Goal: Transaction & Acquisition: Purchase product/service

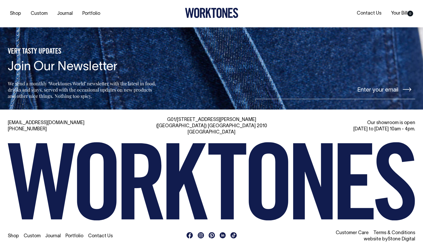
scroll to position [1134, 0]
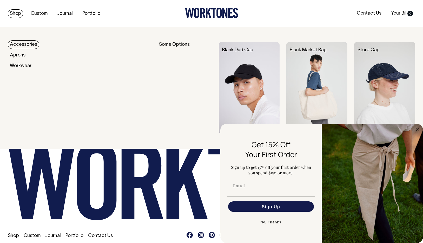
click at [18, 14] on link "Shop" at bounding box center [15, 13] width 15 height 9
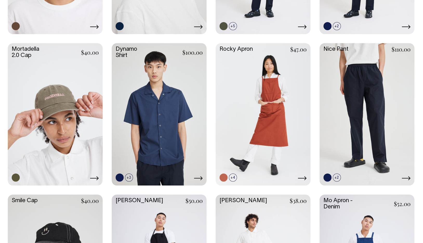
scroll to position [413, 0]
click at [70, 160] on link at bounding box center [55, 113] width 95 height 141
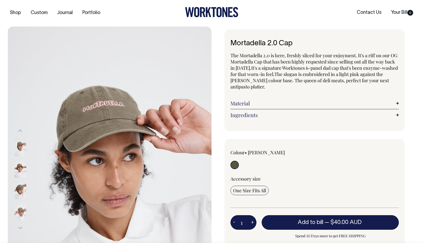
scroll to position [1, 0]
